Goal: Information Seeking & Learning: Learn about a topic

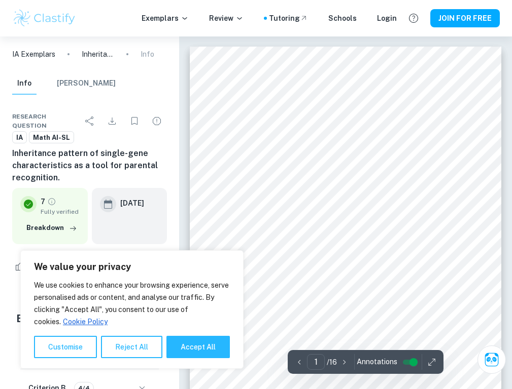
click at [78, 83] on button "[PERSON_NAME]" at bounding box center [86, 83] width 59 height 22
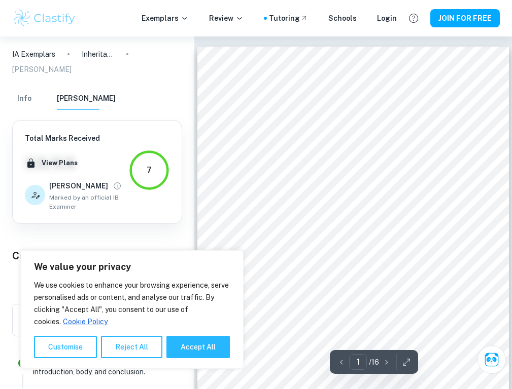
click at [198, 347] on button "Accept All" at bounding box center [197, 347] width 63 height 22
checkbox input "true"
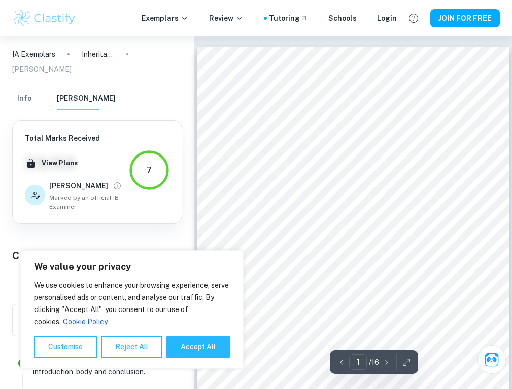
checkbox input "true"
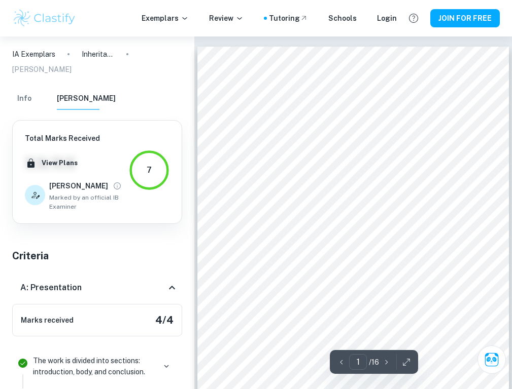
click at [24, 88] on button "Info" at bounding box center [24, 99] width 24 height 22
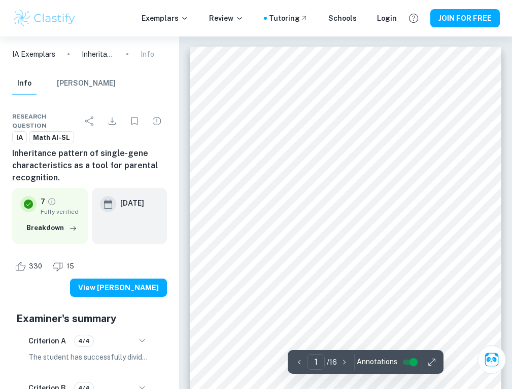
click at [112, 121] on icon "Download" at bounding box center [111, 121] width 7 height 7
click at [78, 83] on button "[PERSON_NAME]" at bounding box center [86, 83] width 59 height 22
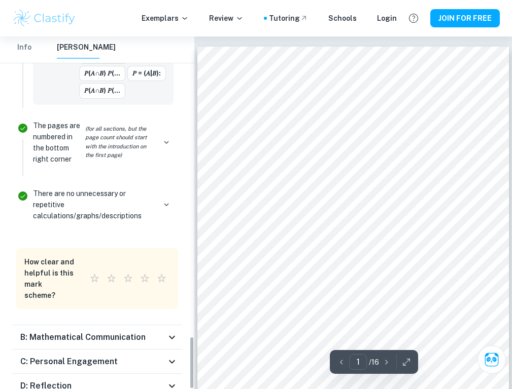
click at [99, 332] on h6 "B: Mathematical Communication" at bounding box center [82, 338] width 125 height 12
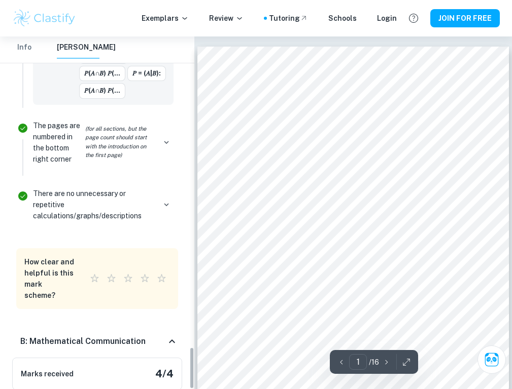
scroll to position [2728, 0]
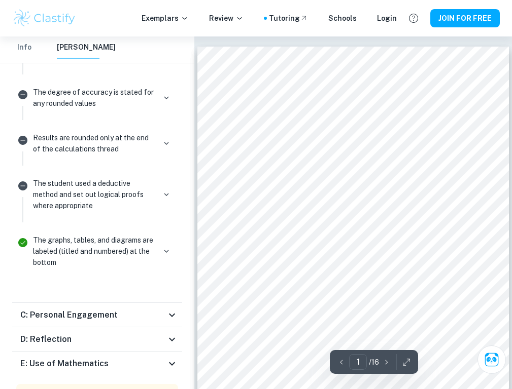
click at [99, 358] on h6 "E: Use of Mathematics" at bounding box center [64, 364] width 88 height 12
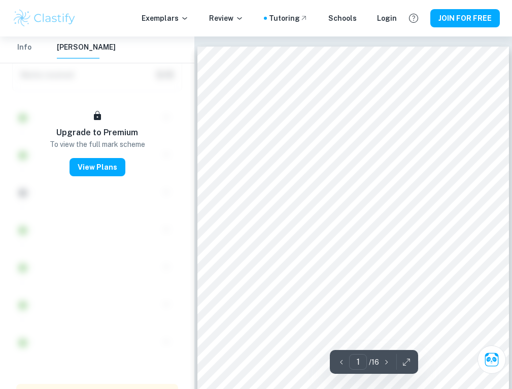
scroll to position [330, 0]
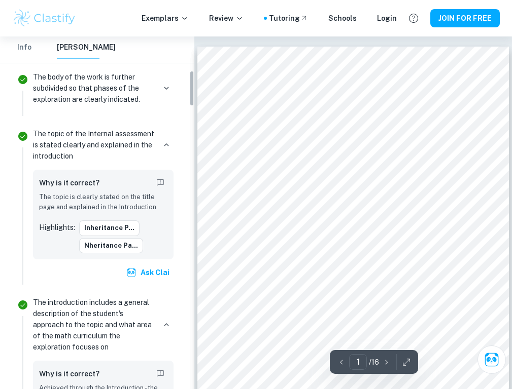
click at [104, 221] on button "Inheritance p..." at bounding box center [109, 228] width 60 height 15
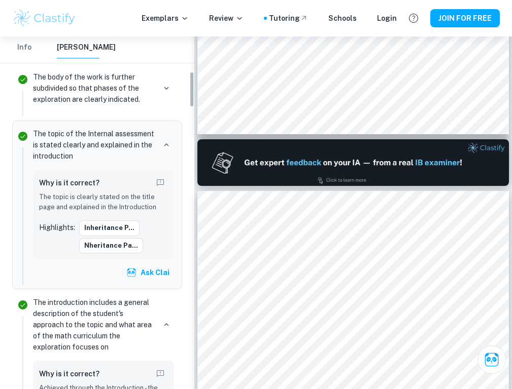
scroll to position [342, 0]
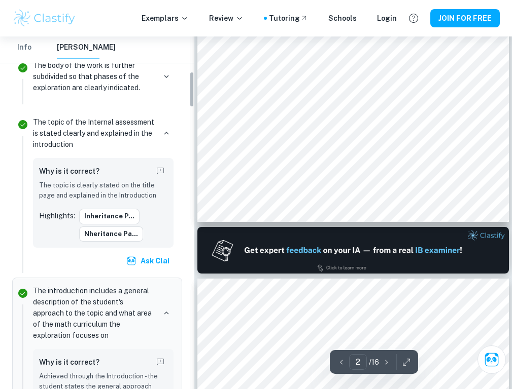
type input "1"
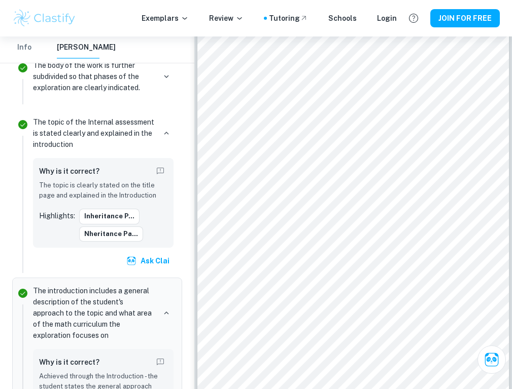
scroll to position [2749, 0]
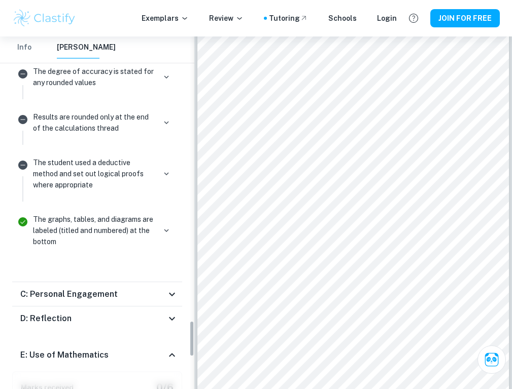
click at [99, 288] on h6 "C: Personal Engagement" at bounding box center [68, 294] width 97 height 12
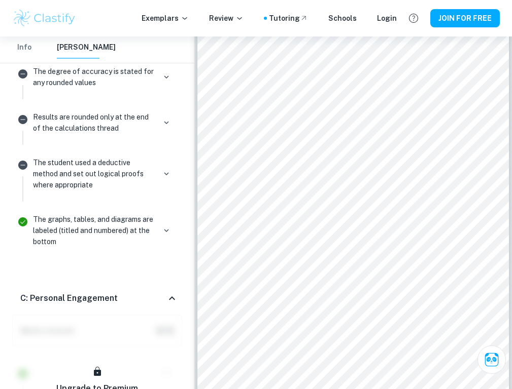
scroll to position [3032, 0]
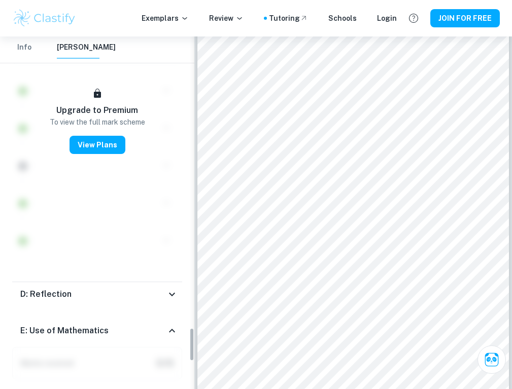
click at [99, 288] on div "D: Reflection" at bounding box center [93, 294] width 146 height 12
